Goal: Browse casually

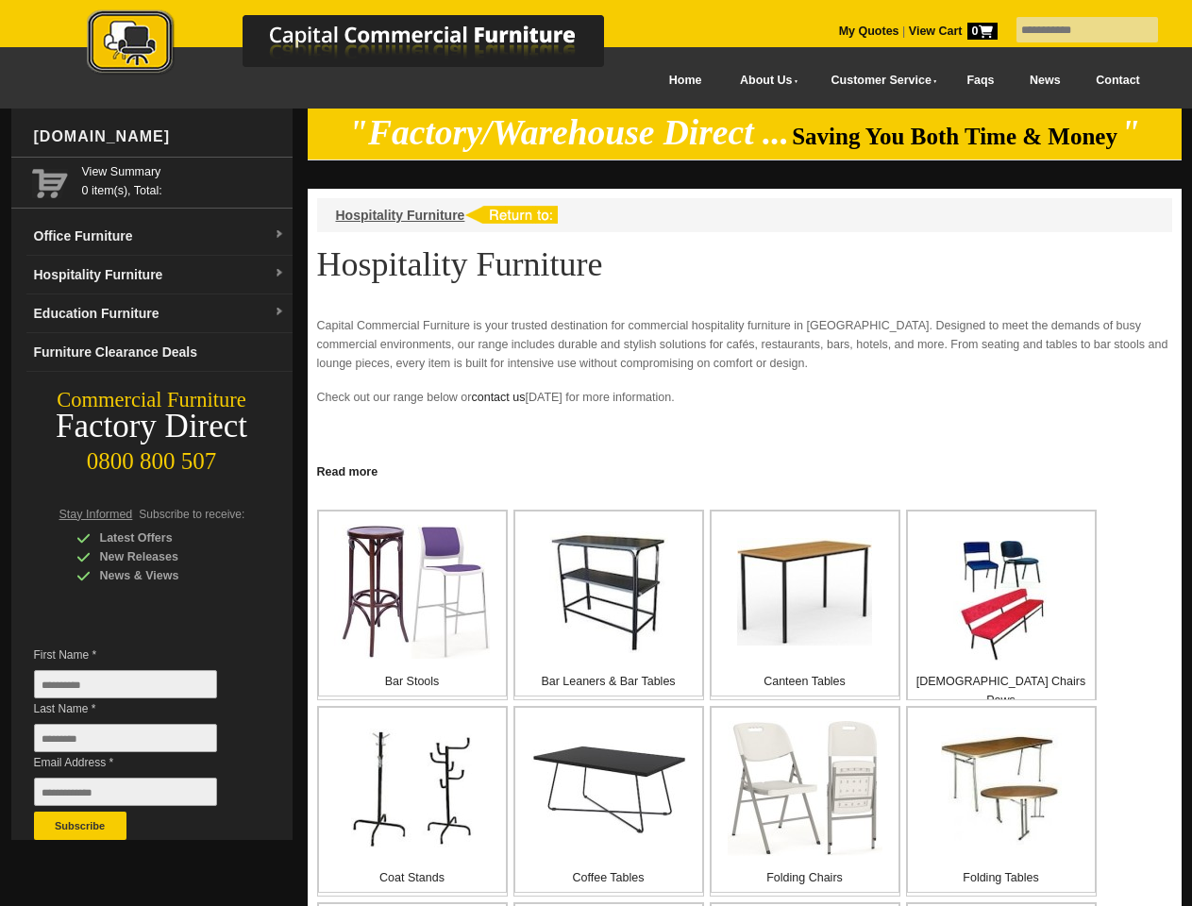
click at [1075, 30] on input "text" at bounding box center [1087, 29] width 142 height 25
click at [140, 742] on input "Last Name *" at bounding box center [125, 738] width 183 height 28
click at [80, 825] on button "Subscribe" at bounding box center [80, 825] width 92 height 28
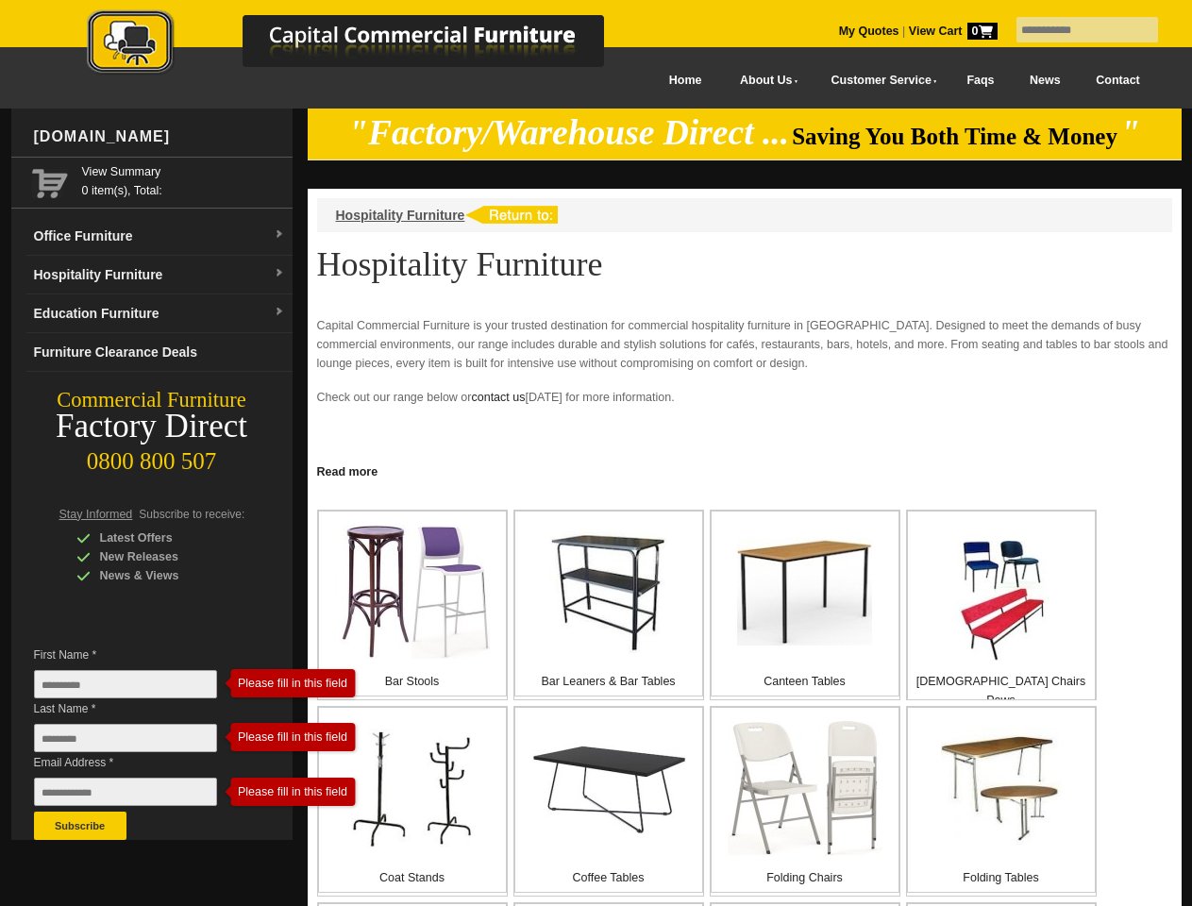
click at [744, 470] on link "Read more" at bounding box center [745, 470] width 874 height 24
